Goal: Information Seeking & Learning: Find specific fact

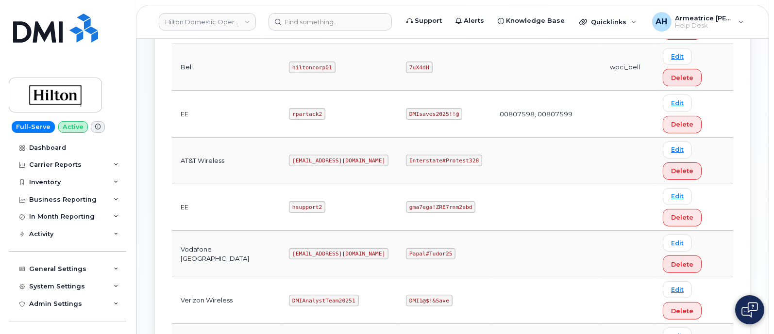
scroll to position [364, 0]
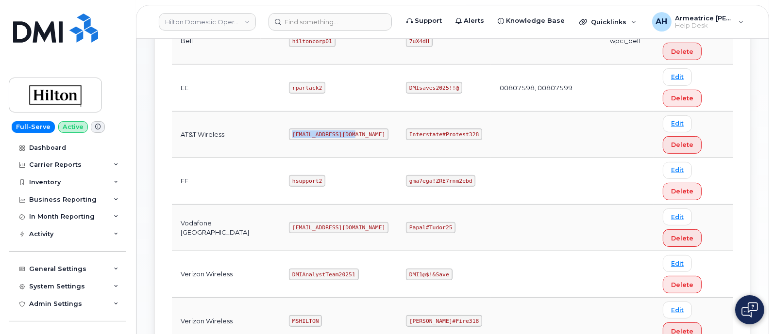
drag, startPoint x: 280, startPoint y: 132, endPoint x: 343, endPoint y: 127, distance: 63.3
click at [343, 127] on td "[EMAIL_ADDRESS][DOMAIN_NAME]" at bounding box center [338, 135] width 117 height 47
copy code "[EMAIL_ADDRESS][DOMAIN_NAME]"
drag, startPoint x: 395, startPoint y: 133, endPoint x: 464, endPoint y: 133, distance: 68.9
click at [464, 133] on td "Interstate#Protest328" at bounding box center [444, 135] width 94 height 47
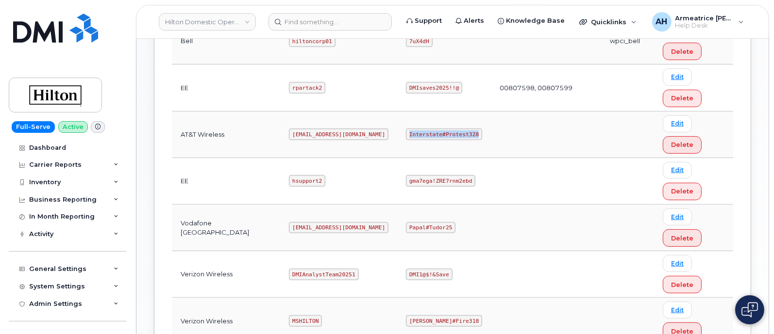
copy code "Interstate#Protest328"
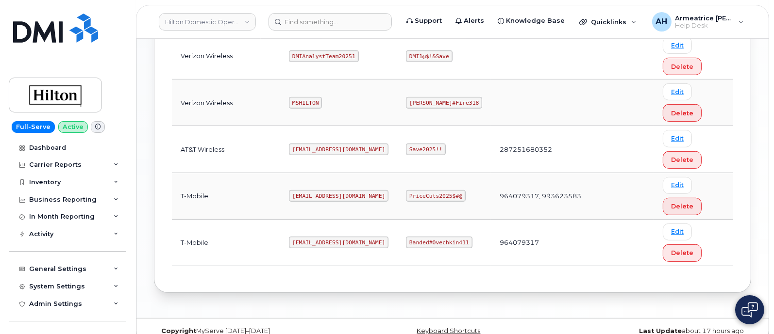
scroll to position [593, 0]
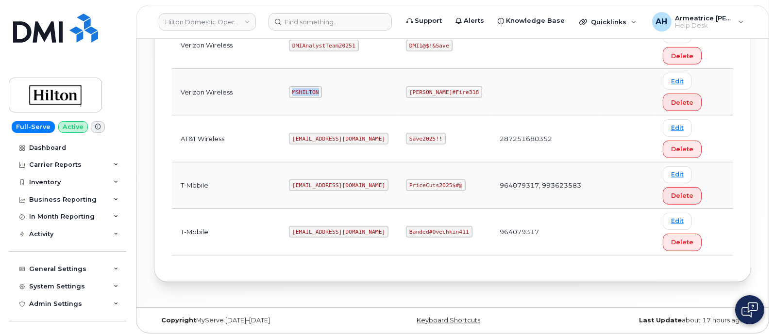
drag, startPoint x: 281, startPoint y: 91, endPoint x: 307, endPoint y: 91, distance: 26.2
click at [307, 91] on code "MSHILTON" at bounding box center [305, 92] width 33 height 12
copy code "MSHILTON"
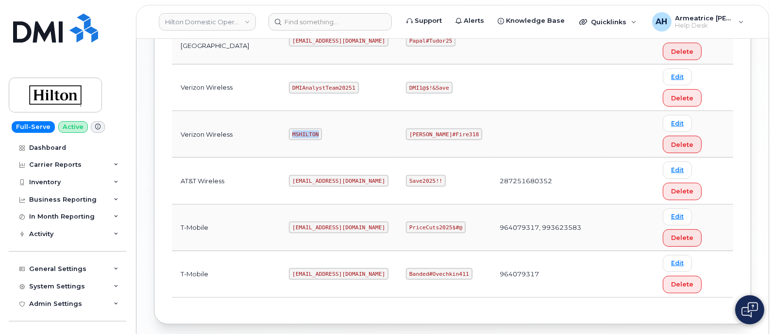
scroll to position [532, 0]
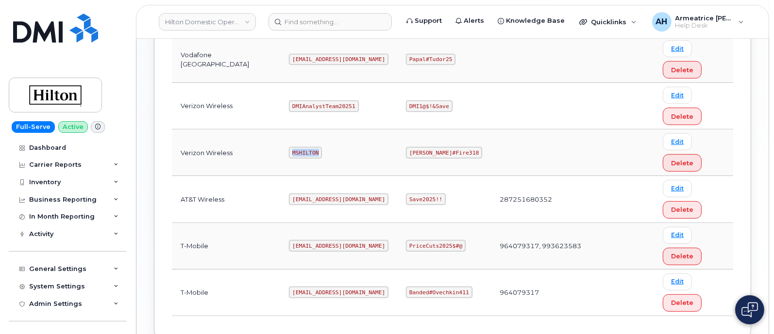
copy code "MSHILTON"
drag, startPoint x: 394, startPoint y: 150, endPoint x: 438, endPoint y: 156, distance: 44.0
click at [438, 156] on td "[PERSON_NAME]#Fire318" at bounding box center [444, 153] width 94 height 47
copy code "[PERSON_NAME]#Fire318"
